Goal: Task Accomplishment & Management: Manage account settings

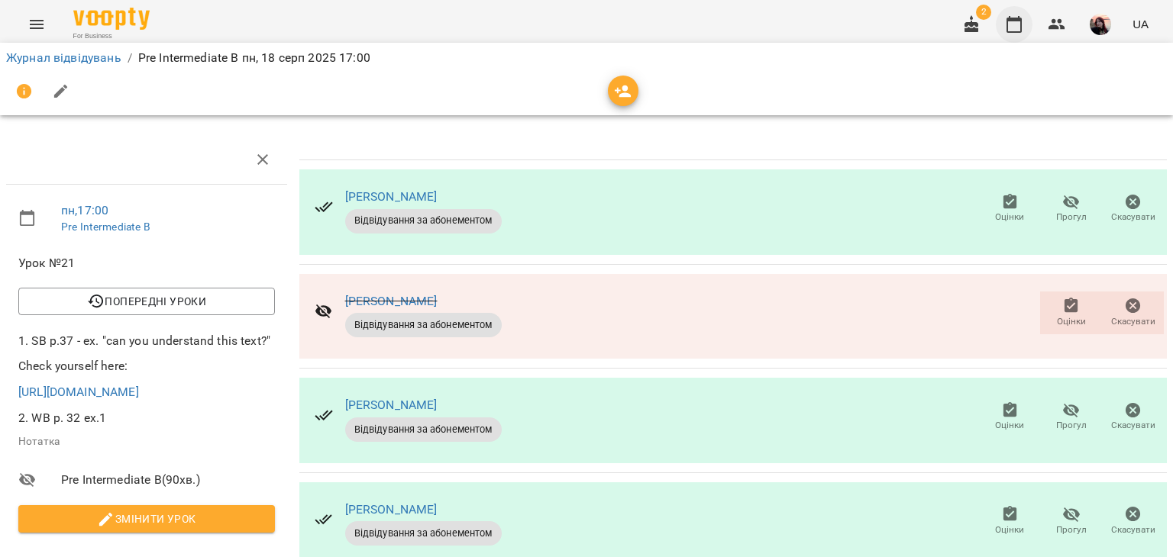
scroll to position [153, 0]
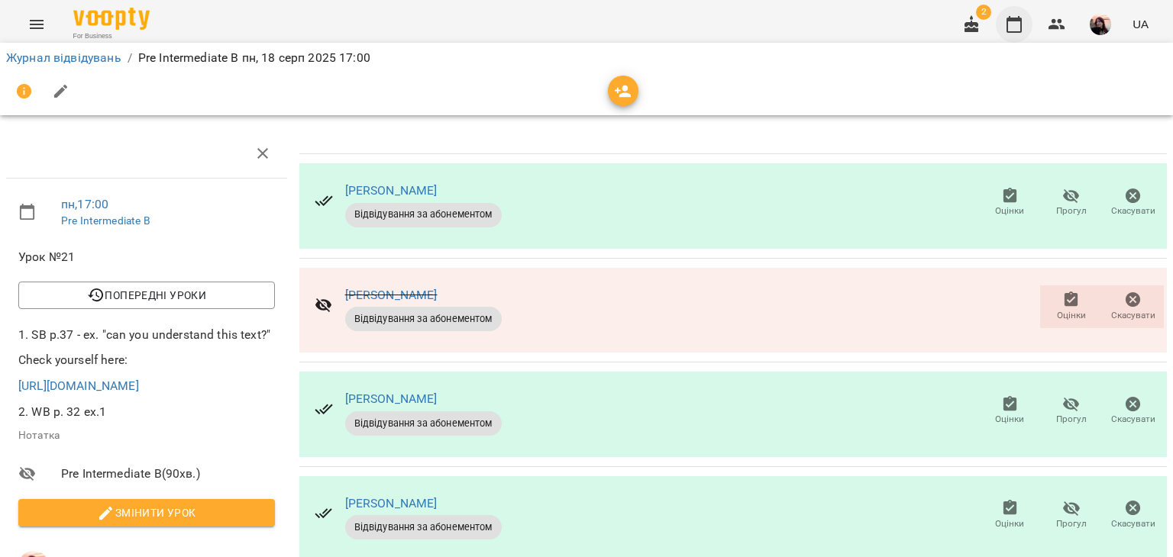
click at [1013, 29] on icon "button" at bounding box center [1014, 24] width 18 height 18
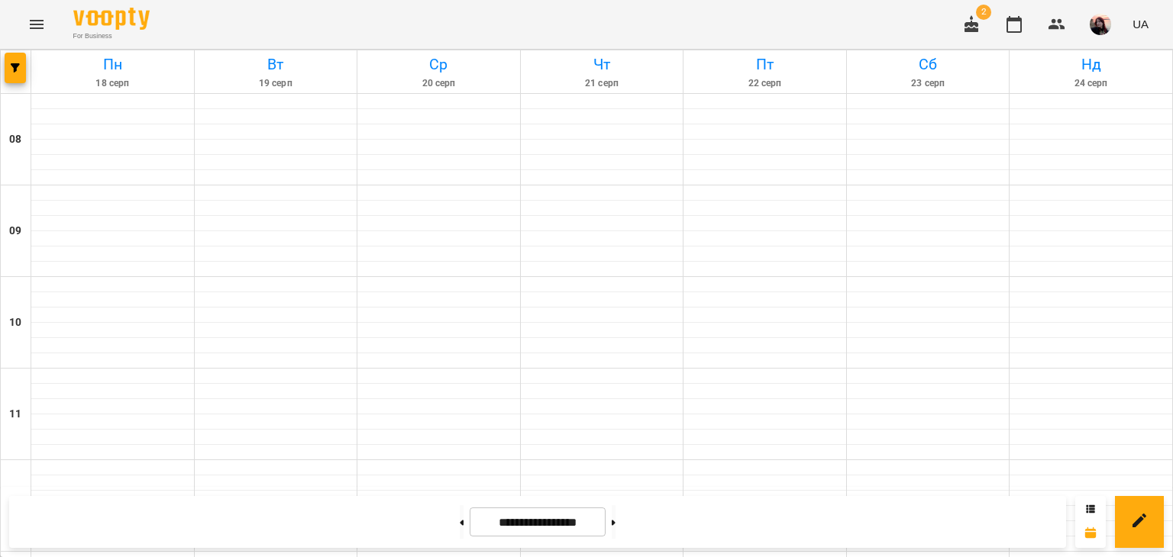
scroll to position [888, 0]
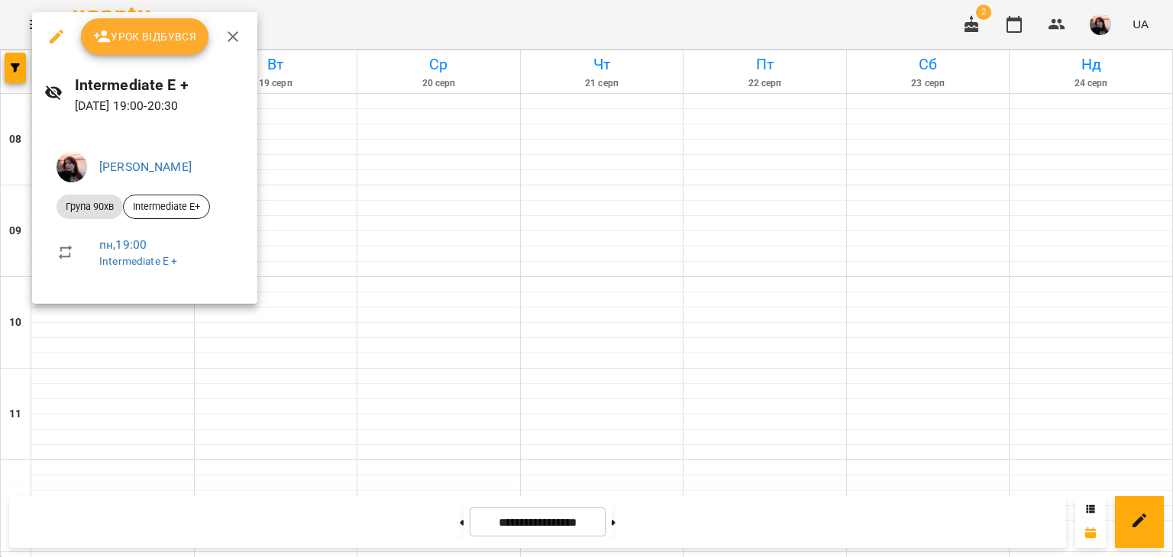
click at [131, 40] on span "Урок відбувся" at bounding box center [145, 36] width 104 height 18
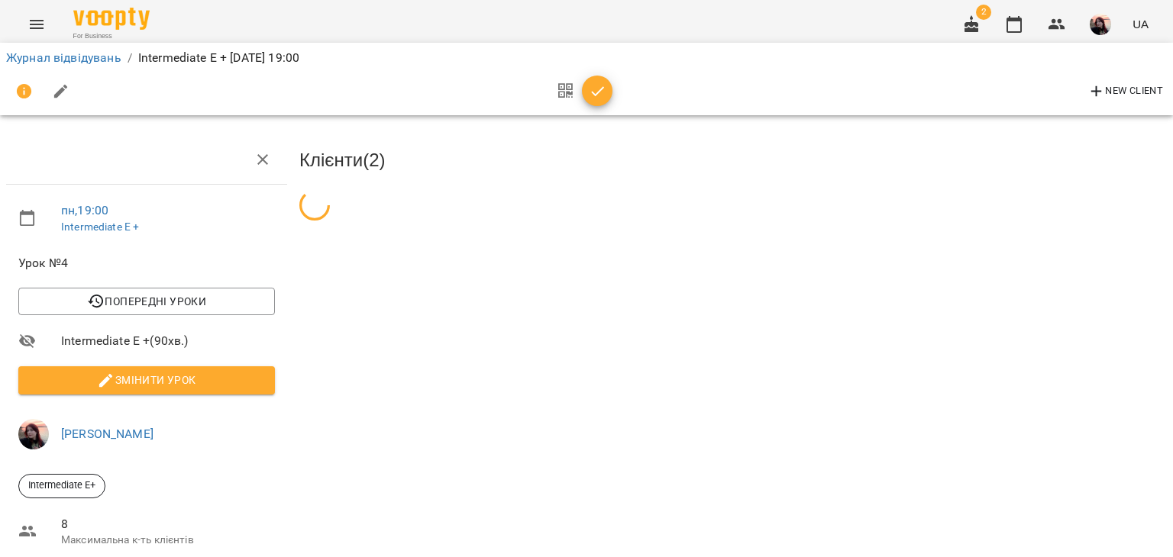
click at [220, 380] on span "Змінити урок" at bounding box center [147, 380] width 232 height 18
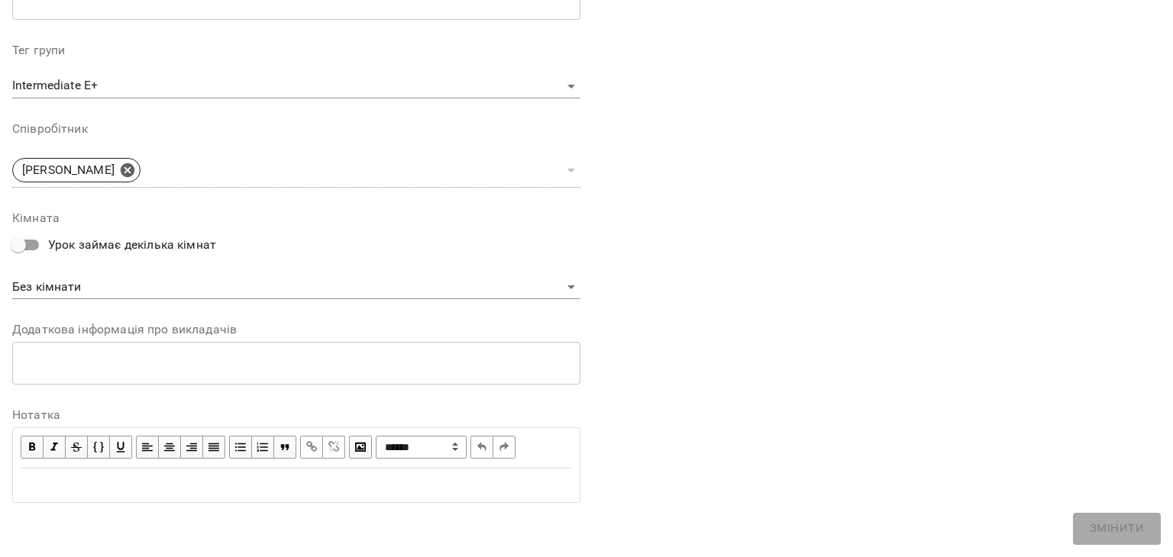
click at [193, 481] on div "Edit text" at bounding box center [296, 485] width 551 height 18
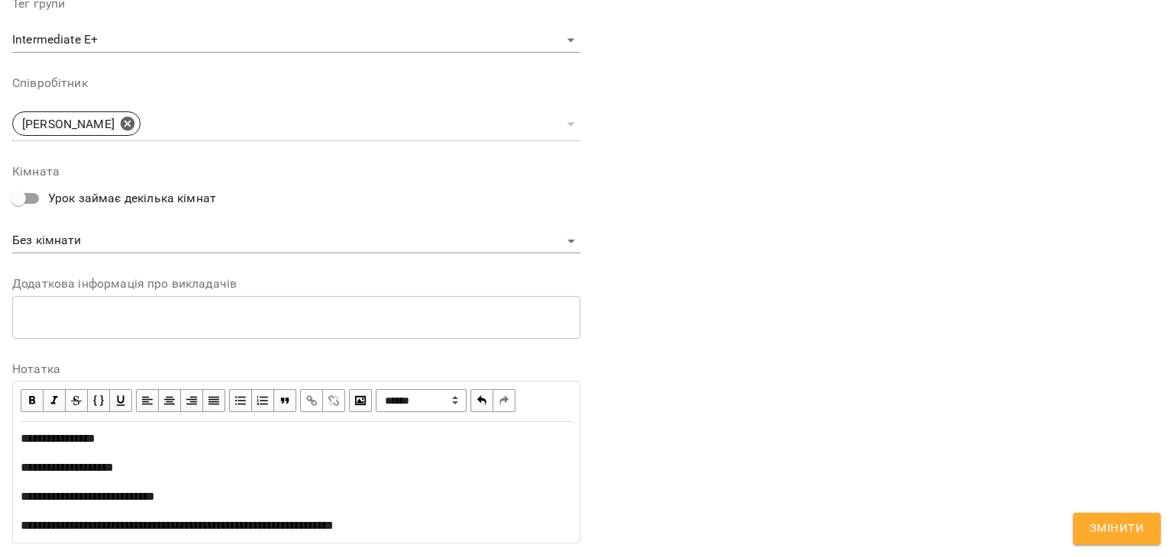
scroll to position [608, 0]
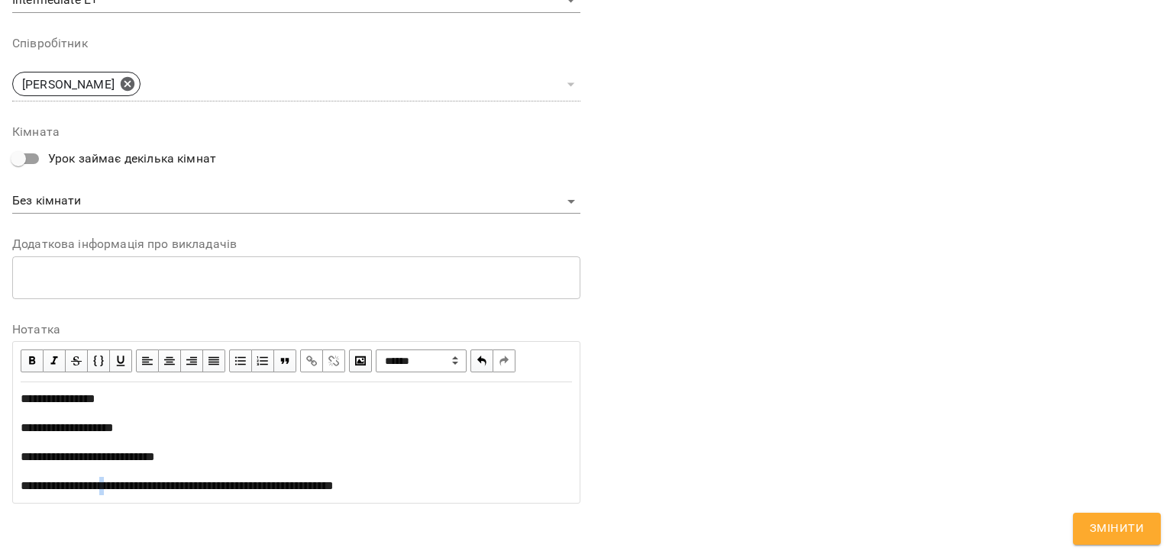
click at [113, 484] on span "**********" at bounding box center [177, 485] width 313 height 11
copy span "**********"
click at [311, 357] on span "button" at bounding box center [311, 361] width 17 height 17
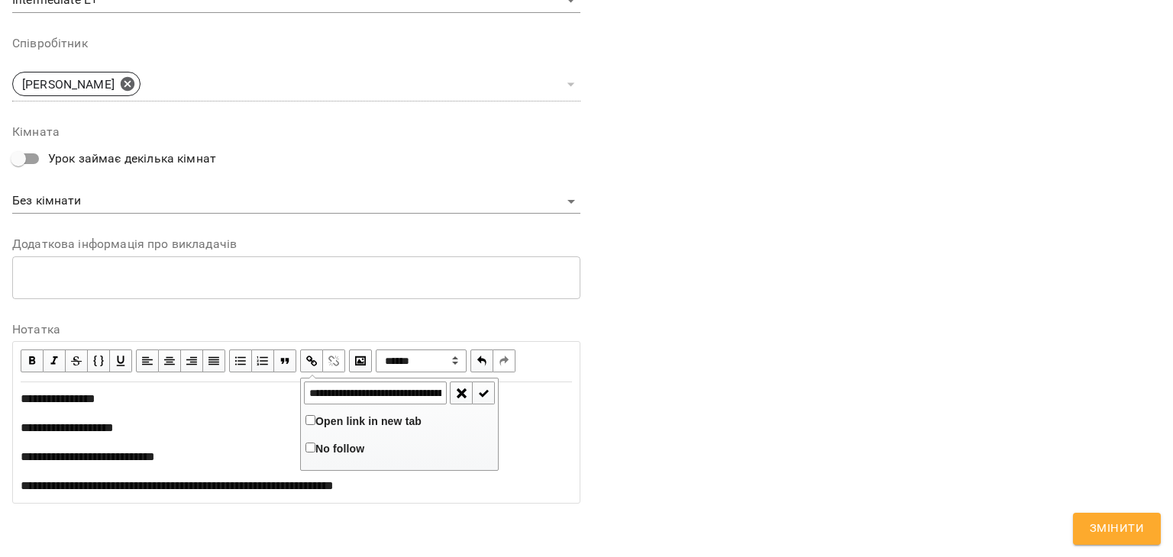
scroll to position [0, 186]
type input "**********"
drag, startPoint x: 324, startPoint y: 424, endPoint x: 333, endPoint y: 421, distance: 9.7
click at [324, 424] on span "Open link in new tab" at bounding box center [368, 421] width 106 height 12
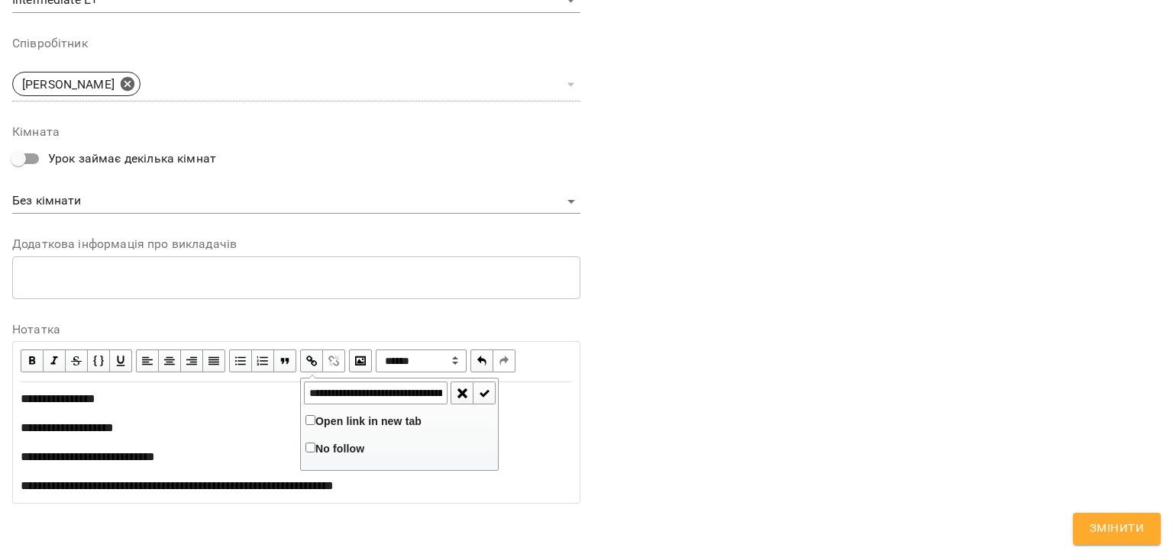
click at [476, 396] on span "button" at bounding box center [484, 393] width 17 height 17
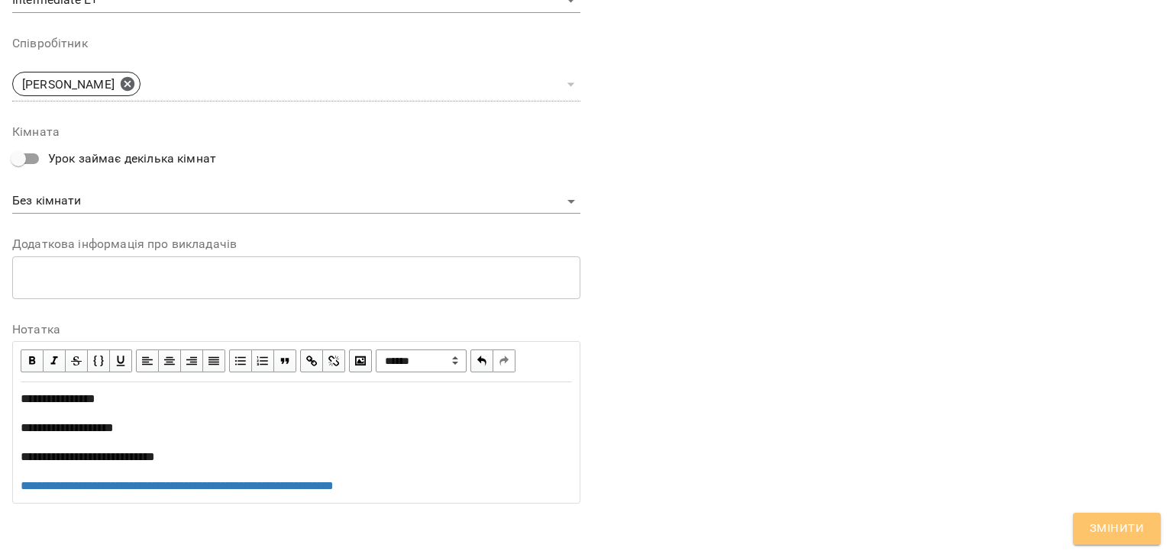
click at [1106, 521] on span "Змінити" at bounding box center [1117, 529] width 54 height 20
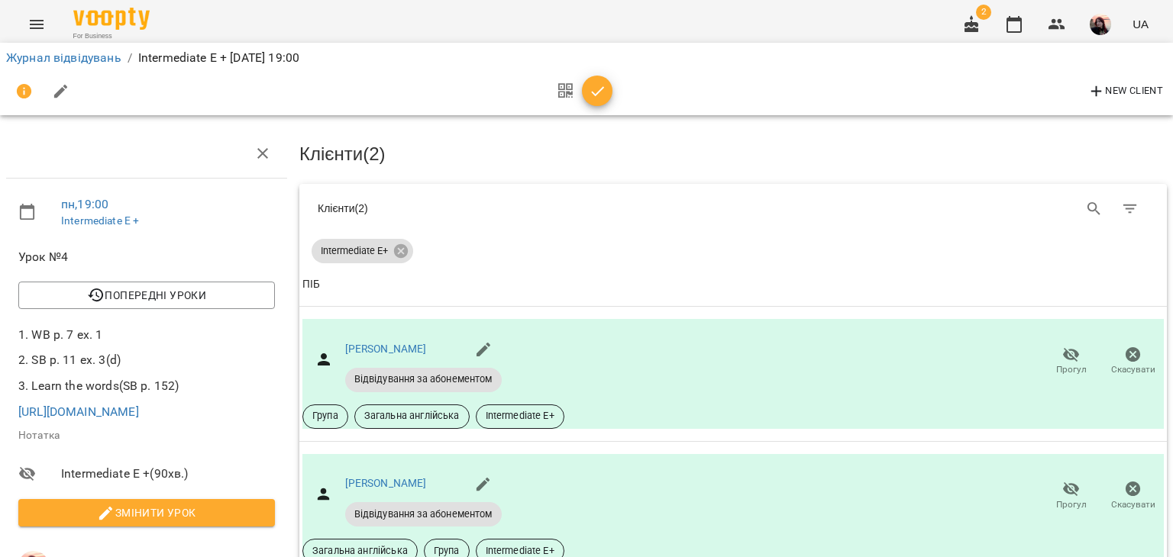
scroll to position [76, 0]
